Goal: Task Accomplishment & Management: Complete application form

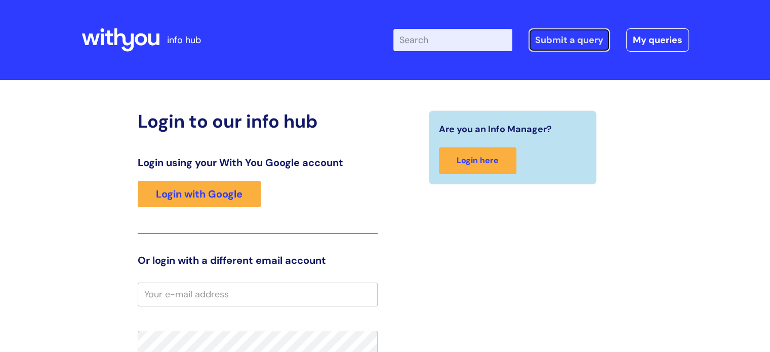
click at [557, 43] on link "Submit a query" at bounding box center [570, 39] width 82 height 23
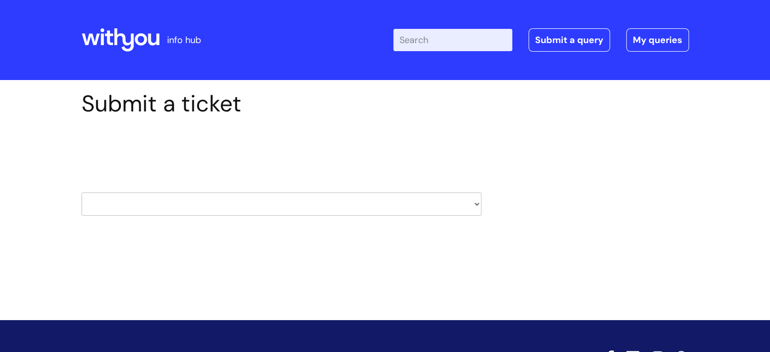
click at [475, 206] on select "HR / People IT and Support Clinical Drug Alerts Finance Accounts Data Support T…" at bounding box center [282, 203] width 400 height 23
select select "it_and_support"
click at [82, 192] on select "HR / People IT and Support Clinical Drug Alerts Finance Accounts Data Support T…" at bounding box center [282, 203] width 400 height 23
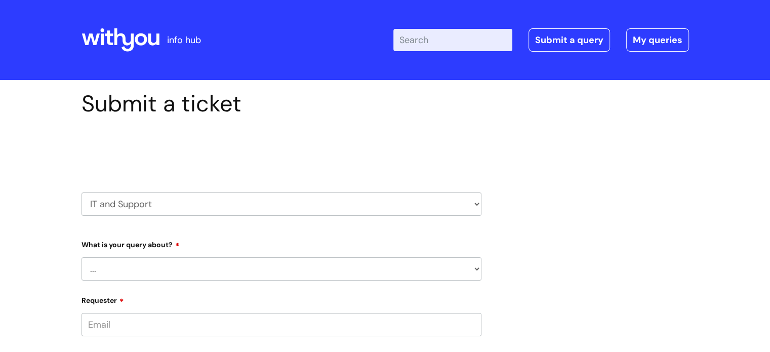
click at [474, 272] on select "... Mobile Phone Reset & MFA Accounts, Starters and Leavers IT Hardware issue I…" at bounding box center [282, 268] width 400 height 23
select select "Accounts, Starters and Leavers"
click at [82, 257] on select "... Mobile Phone Reset & MFA Accounts, Starters and Leavers IT Hardware issue I…" at bounding box center [282, 268] width 400 height 23
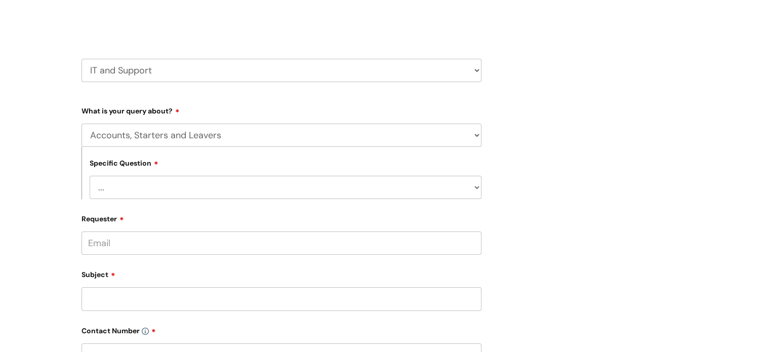
scroll to position [138, 0]
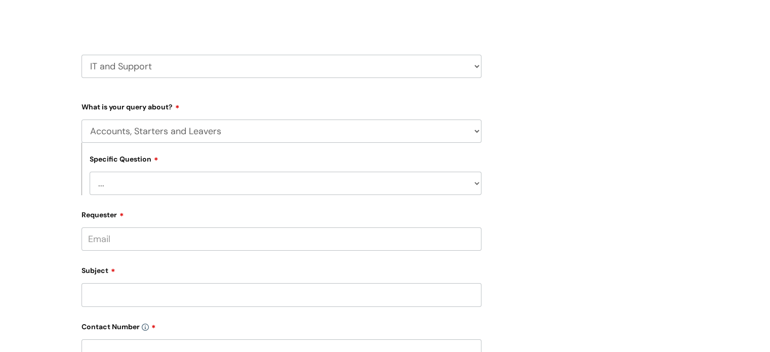
click at [476, 185] on select "... I have a new starter I have a leaver I need to make a change to an account …" at bounding box center [286, 183] width 392 height 23
select select "I have a new starter"
click at [90, 172] on select "... I have a new starter I have a leaver I need to make a change to an account …" at bounding box center [286, 183] width 392 height 23
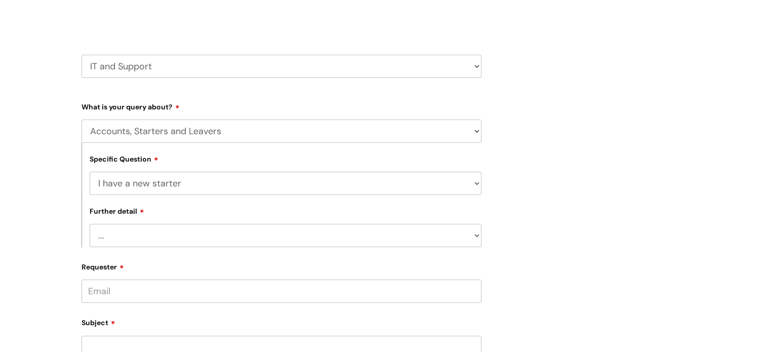
click at [476, 238] on select "... Can I have my new starter’s IT account details I need to amend the name, de…" at bounding box center [286, 235] width 392 height 23
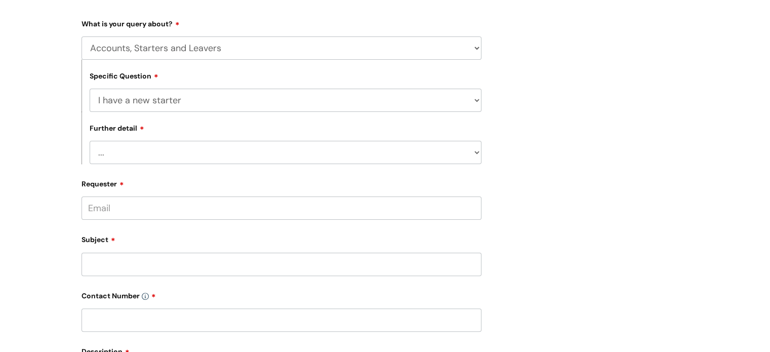
scroll to position [222, 0]
click at [480, 151] on select "... Can I have my new starter’s IT account details I need to amend the name, de…" at bounding box center [286, 151] width 392 height 23
select select "Something else"
click at [90, 140] on select "... Can I have my new starter’s IT account details I need to amend the name, de…" at bounding box center [286, 151] width 392 height 23
click at [417, 201] on input "Requester" at bounding box center [282, 206] width 400 height 23
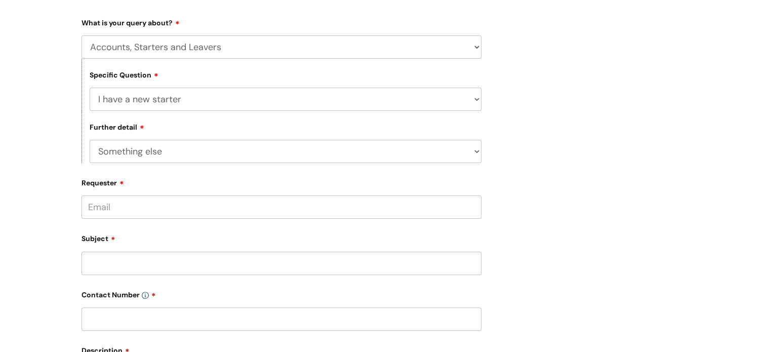
click at [105, 207] on input "Requester" at bounding box center [282, 206] width 400 height 23
drag, startPoint x: 129, startPoint y: 208, endPoint x: 113, endPoint y: 259, distance: 53.4
click at [113, 259] on div "Subject" at bounding box center [282, 252] width 400 height 45
click at [117, 210] on input "vivian vongdoh" at bounding box center [282, 206] width 400 height 23
click at [152, 211] on input "vivian.vongdoh" at bounding box center [282, 206] width 400 height 23
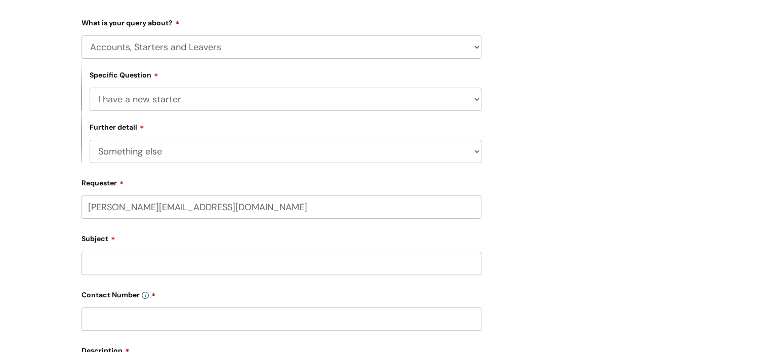
type input "vivian.vongdoh@wearewithyou.org.uk"
click at [553, 235] on div "Submit a ticket Select issue type HR / People IT and Support Clinical Drug Aler…" at bounding box center [385, 231] width 623 height 726
click at [538, 275] on div "Submit a ticket Select issue type HR / People IT and Support Clinical Drug Aler…" at bounding box center [385, 231] width 623 height 726
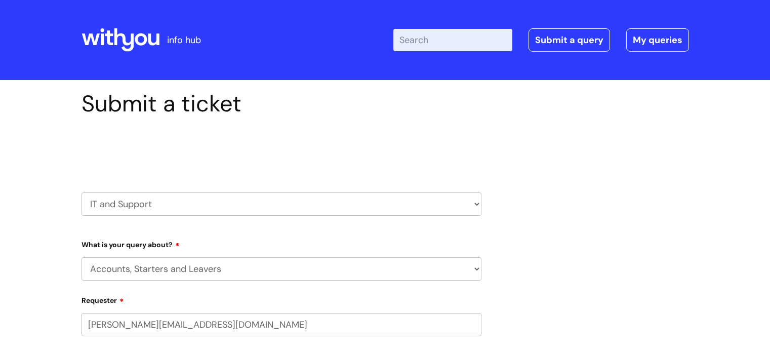
select select "Accounts, Starters and Leavers"
